Goal: Information Seeking & Learning: Learn about a topic

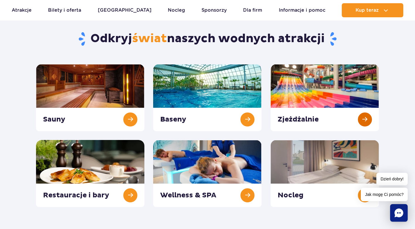
scroll to position [59, 0]
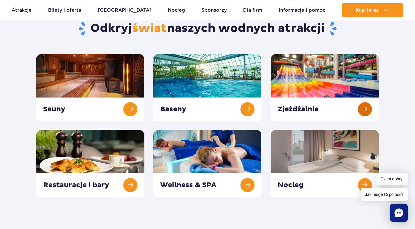
click at [318, 91] on link at bounding box center [324, 87] width 108 height 67
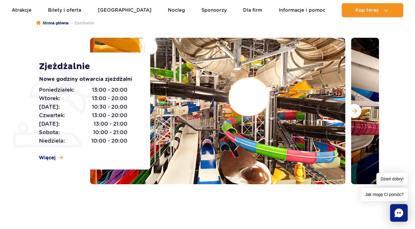
scroll to position [59, 0]
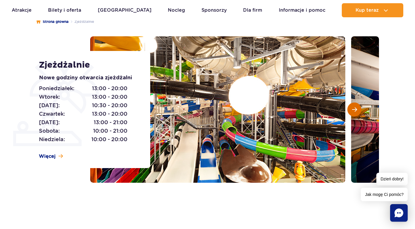
click at [355, 111] on span "Następny slajd" at bounding box center [354, 109] width 5 height 5
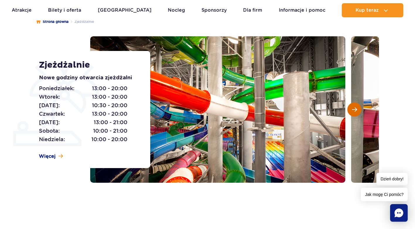
click at [352, 111] on span "Następny slajd" at bounding box center [354, 109] width 5 height 5
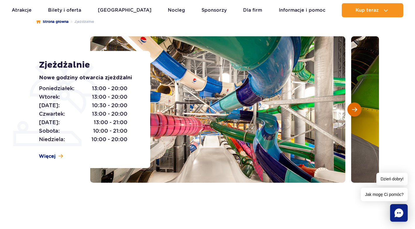
click at [354, 108] on span "Następny slajd" at bounding box center [354, 109] width 5 height 5
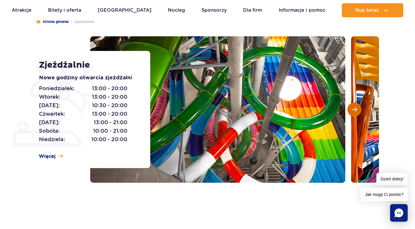
click at [354, 110] on span "Następny slajd" at bounding box center [354, 109] width 5 height 5
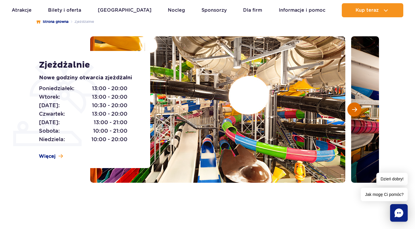
click at [353, 109] on span "Następny slajd" at bounding box center [354, 109] width 5 height 5
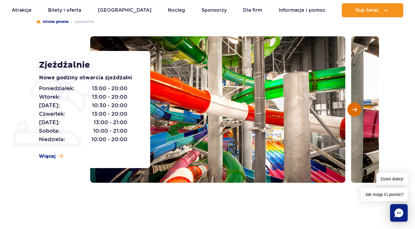
click at [355, 109] on span "Następny slajd" at bounding box center [354, 109] width 5 height 5
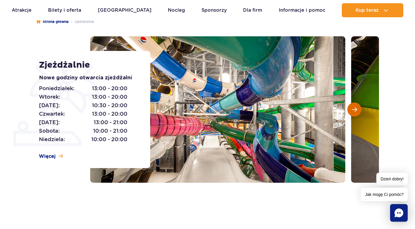
click at [355, 109] on span "Następny slajd" at bounding box center [354, 109] width 5 height 5
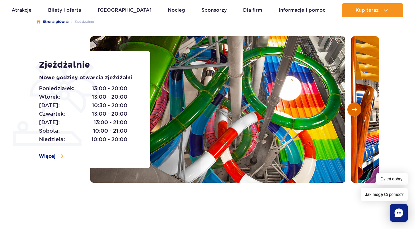
click at [355, 109] on span "Następny slajd" at bounding box center [354, 109] width 5 height 5
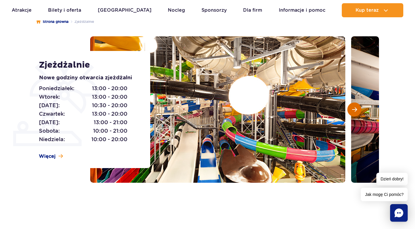
click at [355, 109] on span "Następny slajd" at bounding box center [354, 109] width 5 height 5
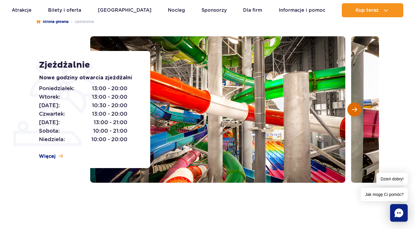
click at [355, 109] on span "Następny slajd" at bounding box center [354, 109] width 5 height 5
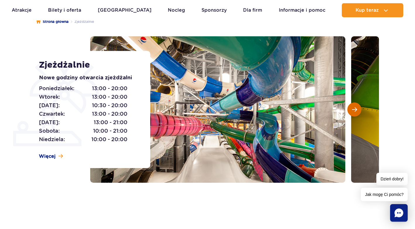
click at [355, 109] on span "Następny slajd" at bounding box center [354, 109] width 5 height 5
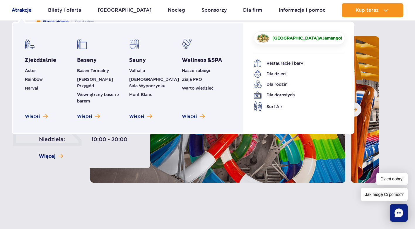
click at [24, 8] on link "Atrakcje" at bounding box center [22, 10] width 20 height 14
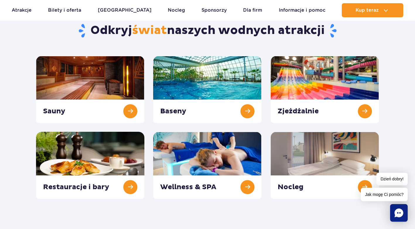
scroll to position [59, 0]
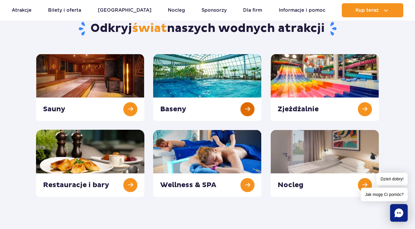
click at [185, 90] on link at bounding box center [207, 87] width 108 height 67
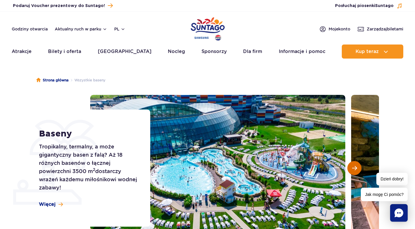
click at [355, 168] on span "Następny slajd" at bounding box center [354, 167] width 5 height 5
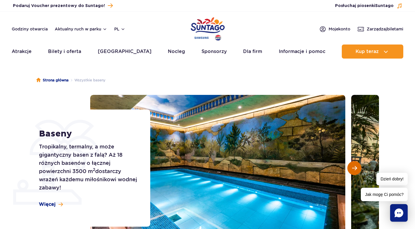
click at [355, 168] on span "Następny slajd" at bounding box center [354, 167] width 5 height 5
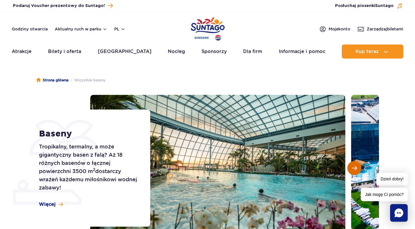
click at [355, 168] on span "Następny slajd" at bounding box center [354, 167] width 5 height 5
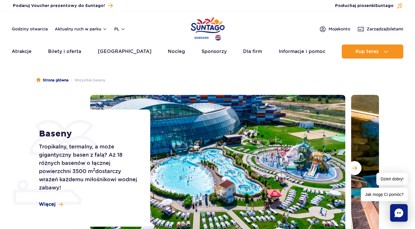
click at [62, 104] on div "Baseny Tropikalny, termalny, a może gigantyczny basen z falą? Aż 18 różnych bas…" at bounding box center [207, 168] width 351 height 146
click at [98, 102] on img at bounding box center [217, 168] width 255 height 146
click at [44, 204] on span "Więcej" at bounding box center [47, 204] width 17 height 6
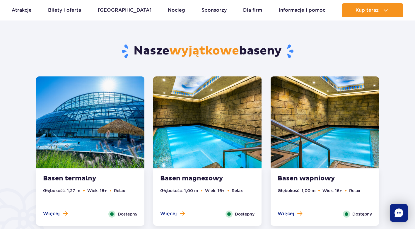
scroll to position [295, 0]
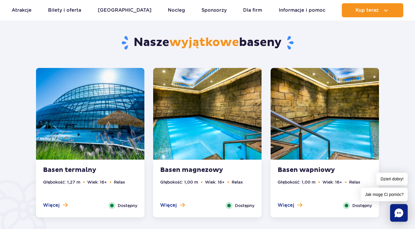
click at [51, 201] on ul "Głębokość: 1,27 m Wiek: 16+ Relax" at bounding box center [90, 190] width 94 height 23
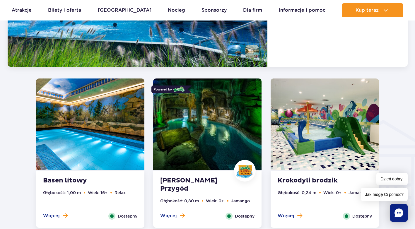
scroll to position [636, 0]
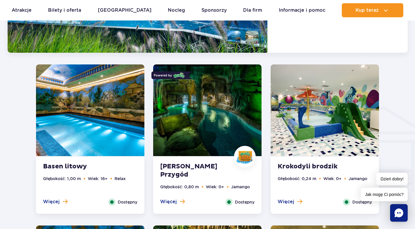
click at [208, 125] on img at bounding box center [207, 110] width 108 height 92
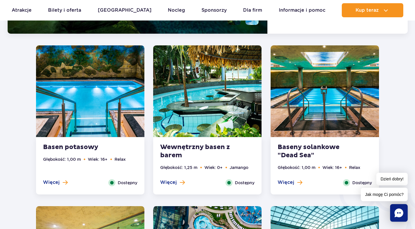
scroll to position [826, 0]
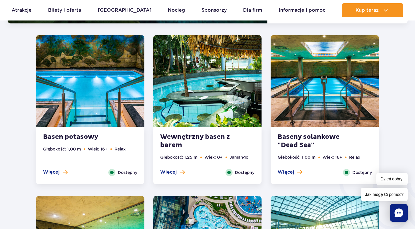
click at [303, 140] on strong "Baseny solankowe "Dead Sea"" at bounding box center [312, 141] width 71 height 16
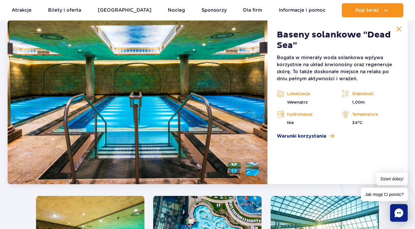
scroll to position [811, 0]
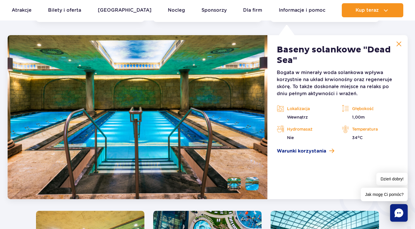
click at [400, 44] on img at bounding box center [398, 43] width 5 height 5
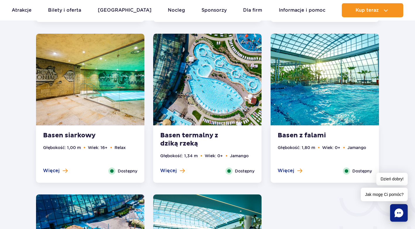
click at [174, 140] on strong "Basen termalny z dziką rzeką" at bounding box center [195, 139] width 71 height 16
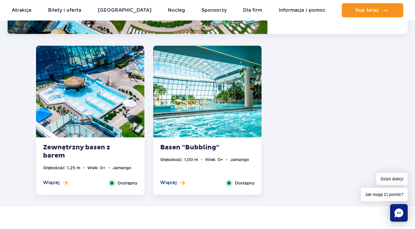
scroll to position [1148, 0]
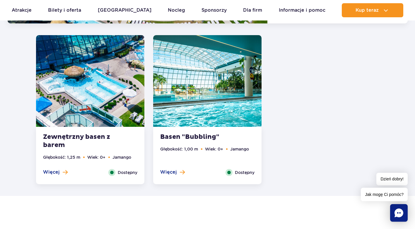
click at [196, 137] on strong "Basen "Bubbling"" at bounding box center [195, 137] width 71 height 8
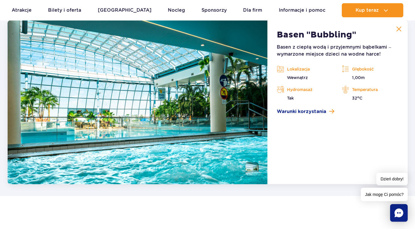
scroll to position [1133, 0]
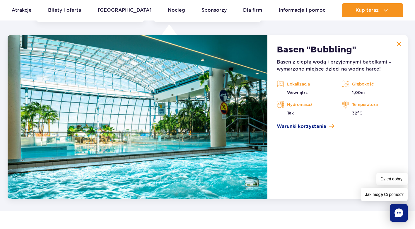
click at [399, 41] on img at bounding box center [398, 43] width 5 height 5
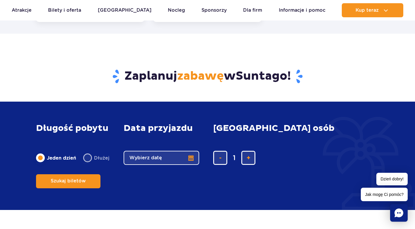
click at [197, 74] on span "zabawę" at bounding box center [200, 76] width 47 height 15
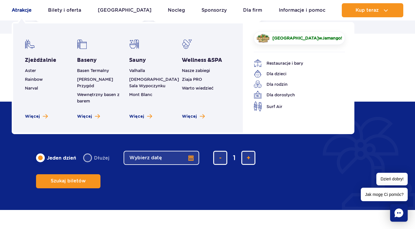
click at [22, 10] on link "Atrakcje" at bounding box center [22, 10] width 20 height 14
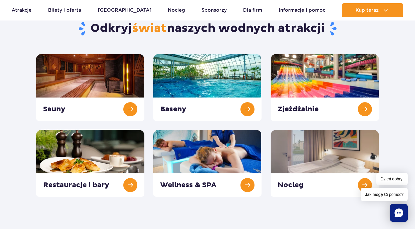
scroll to position [88, 0]
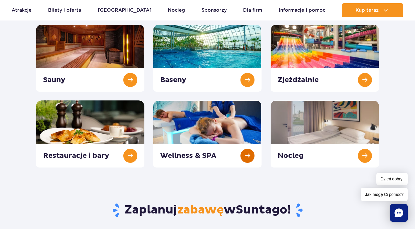
click at [206, 129] on link at bounding box center [207, 133] width 108 height 67
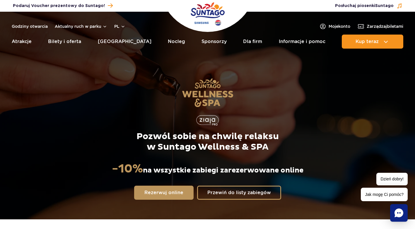
scroll to position [29, 0]
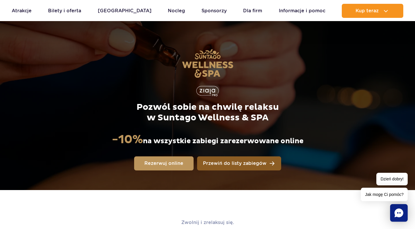
click at [246, 164] on span "Przewiń do listy zabiegów" at bounding box center [234, 163] width 63 height 5
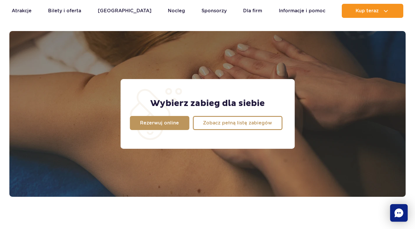
scroll to position [461, 0]
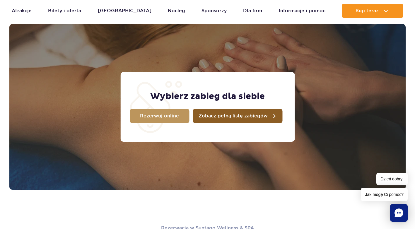
click at [236, 116] on span "Zobacz pełną listę zabiegów" at bounding box center [232, 116] width 69 height 5
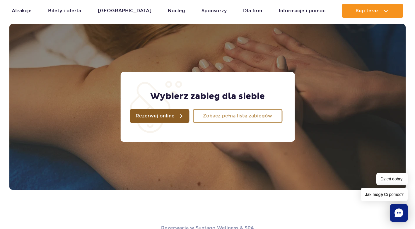
click at [161, 116] on span "Rezerwuj online" at bounding box center [154, 116] width 39 height 5
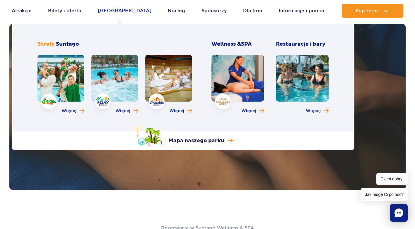
click at [121, 11] on link "[GEOGRAPHIC_DATA]" at bounding box center [125, 11] width 54 height 14
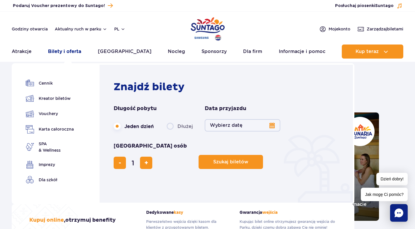
click at [74, 53] on link "Bilety i oferta" at bounding box center [64, 51] width 33 height 14
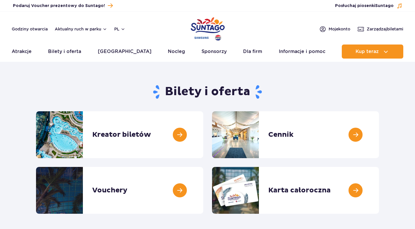
click at [73, 53] on link "Bilety i oferta" at bounding box center [64, 51] width 33 height 14
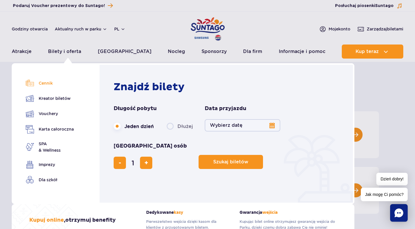
click at [39, 82] on link "Cennik" at bounding box center [50, 83] width 48 height 8
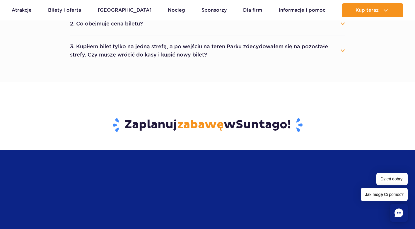
scroll to position [380, 0]
